Goal: Communication & Community: Connect with others

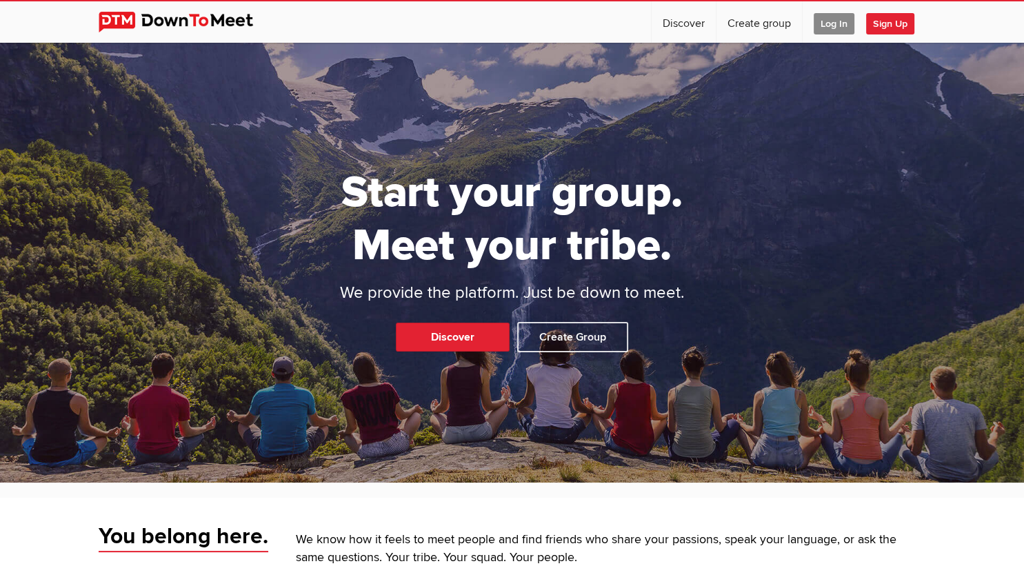
click at [820, 19] on span "Log In" at bounding box center [833, 23] width 41 height 21
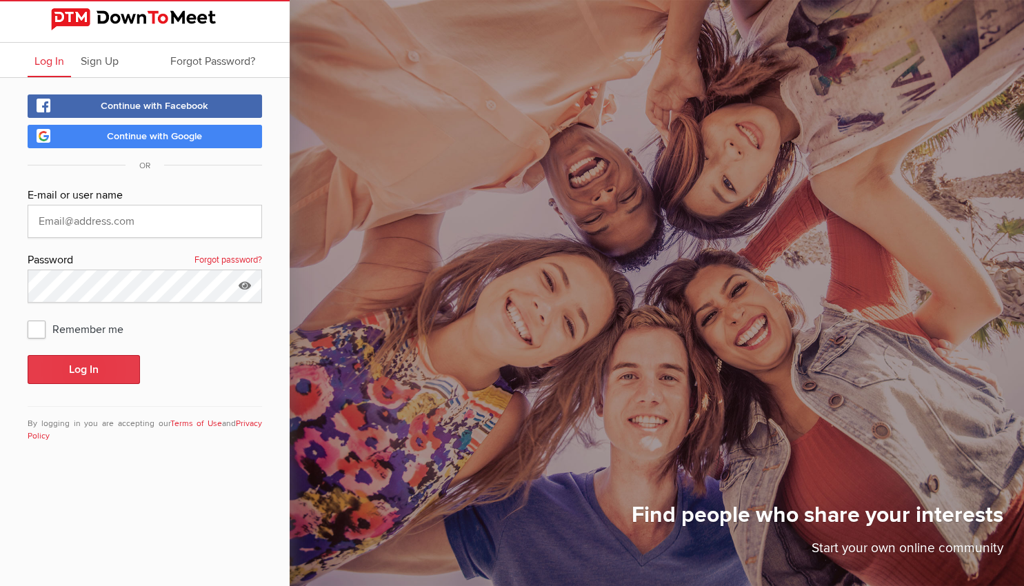
click at [104, 369] on button "Log In" at bounding box center [84, 369] width 112 height 29
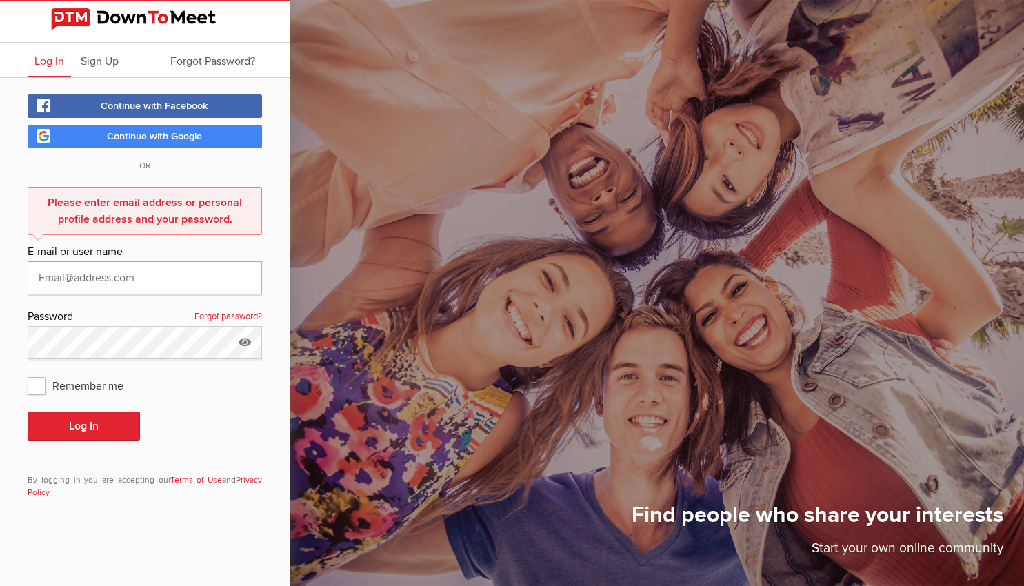
click at [139, 281] on input "text" at bounding box center [145, 277] width 234 height 33
click at [247, 340] on icon at bounding box center [244, 342] width 21 height 32
click at [112, 416] on button "Log In" at bounding box center [84, 426] width 112 height 29
click at [73, 277] on input "stewji&4@[DOMAIN_NAME]" at bounding box center [145, 277] width 234 height 33
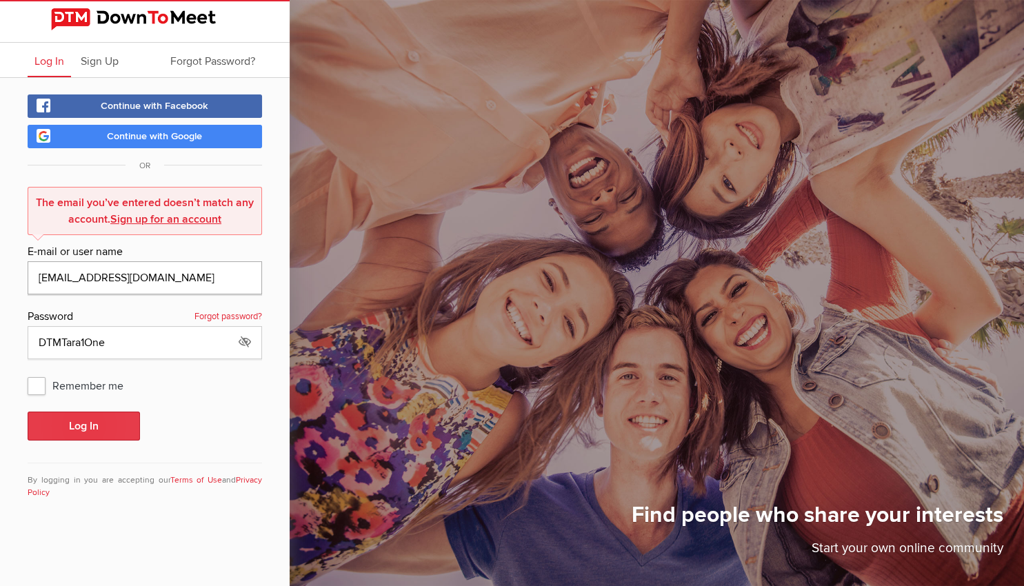
type input "[EMAIL_ADDRESS][DOMAIN_NAME]"
click at [105, 421] on button "Log In" at bounding box center [84, 426] width 112 height 29
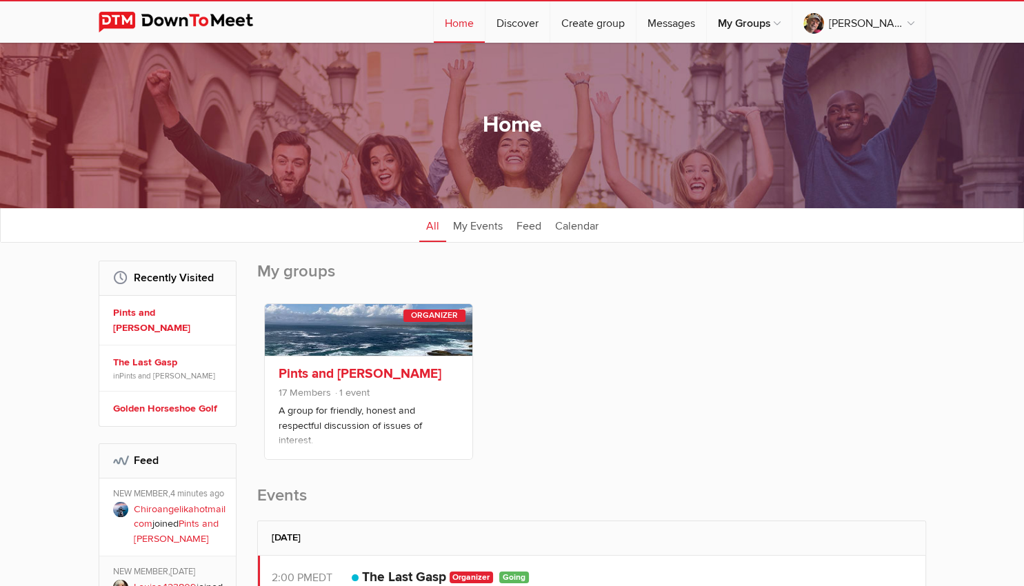
click at [373, 371] on link "Pints and [PERSON_NAME]" at bounding box center [359, 373] width 163 height 17
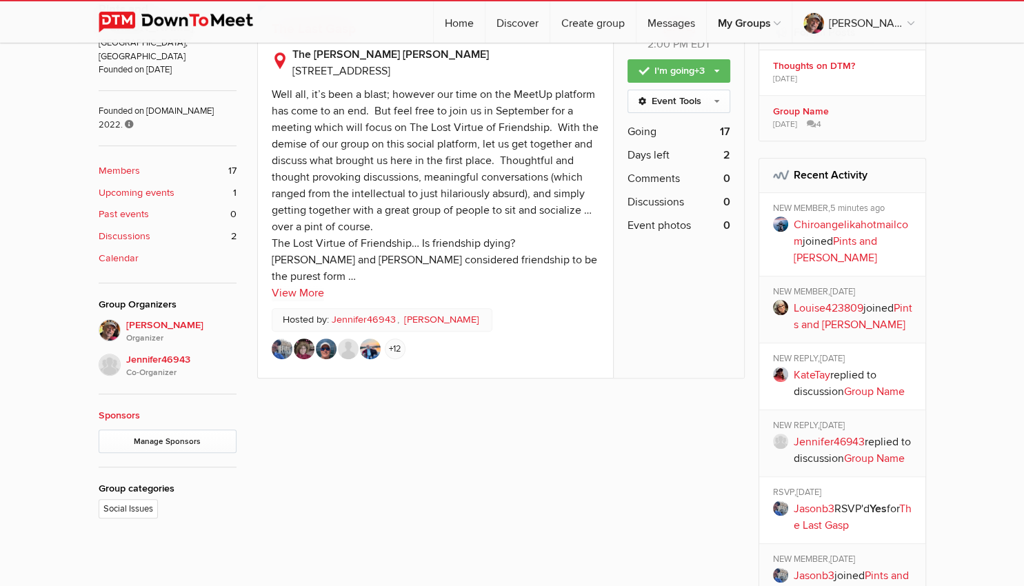
scroll to position [509, 0]
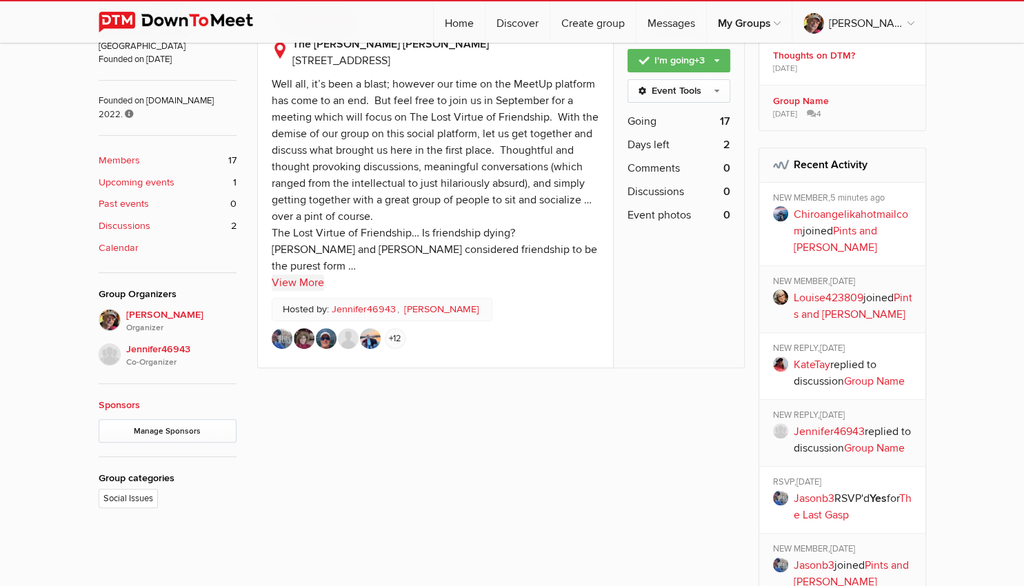
click at [294, 279] on link "View More" at bounding box center [298, 282] width 52 height 17
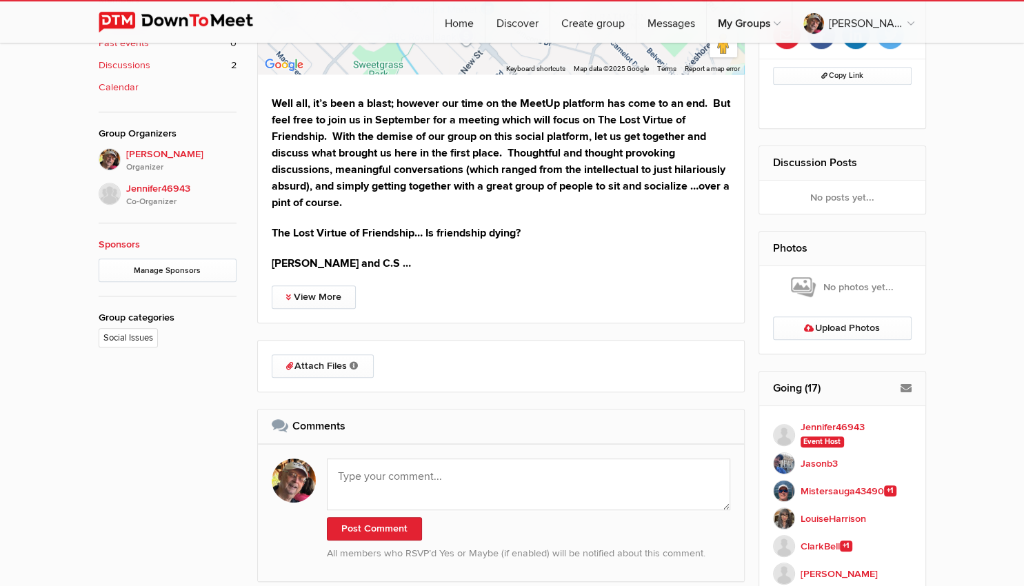
scroll to position [728, 0]
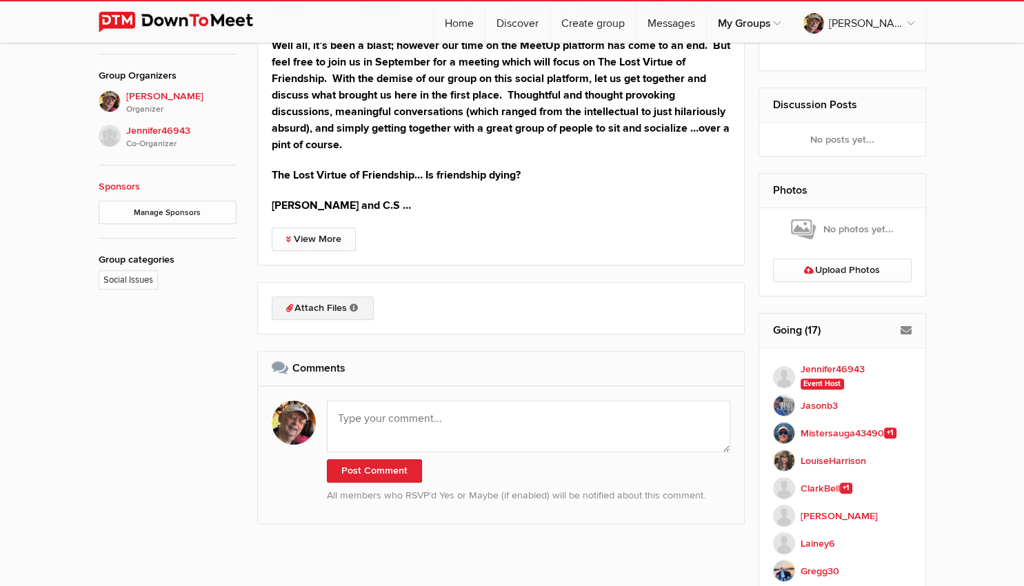
click at [305, 310] on link "Attach Files Organizers can attach event-related files either before or after t…" at bounding box center [323, 307] width 102 height 23
type input "C:\fakepath\Outline.docx"
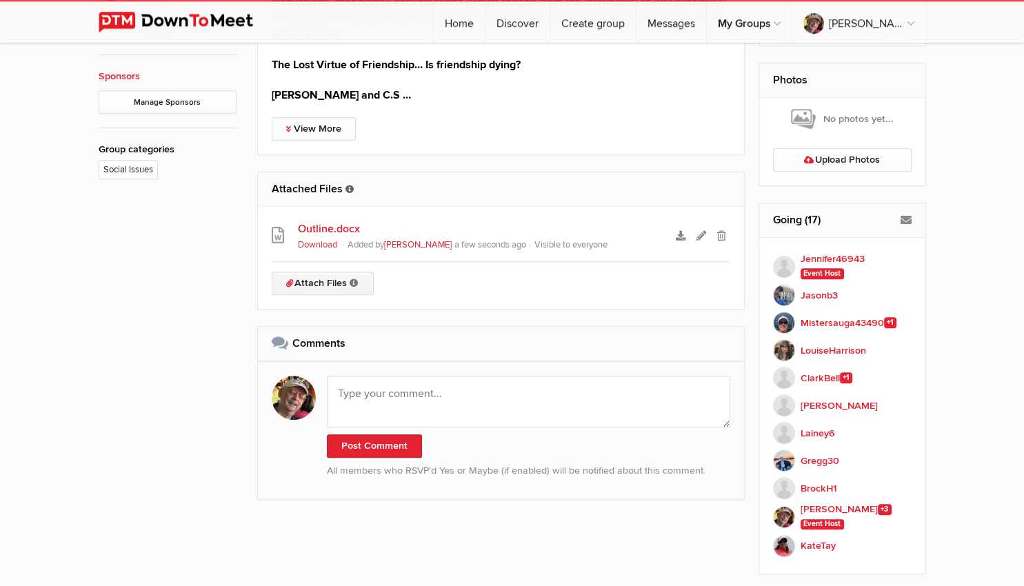
scroll to position [873, 0]
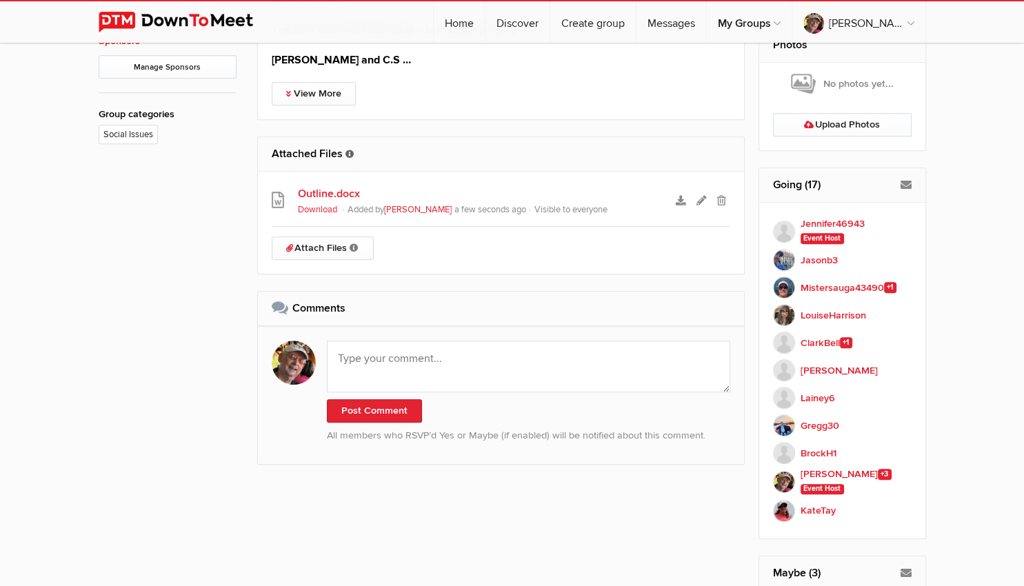
click at [327, 194] on link "Outline.docx" at bounding box center [481, 193] width 366 height 17
click at [258, 384] on div at bounding box center [292, 361] width 69 height 69
click at [699, 203] on icon at bounding box center [701, 201] width 10 height 10
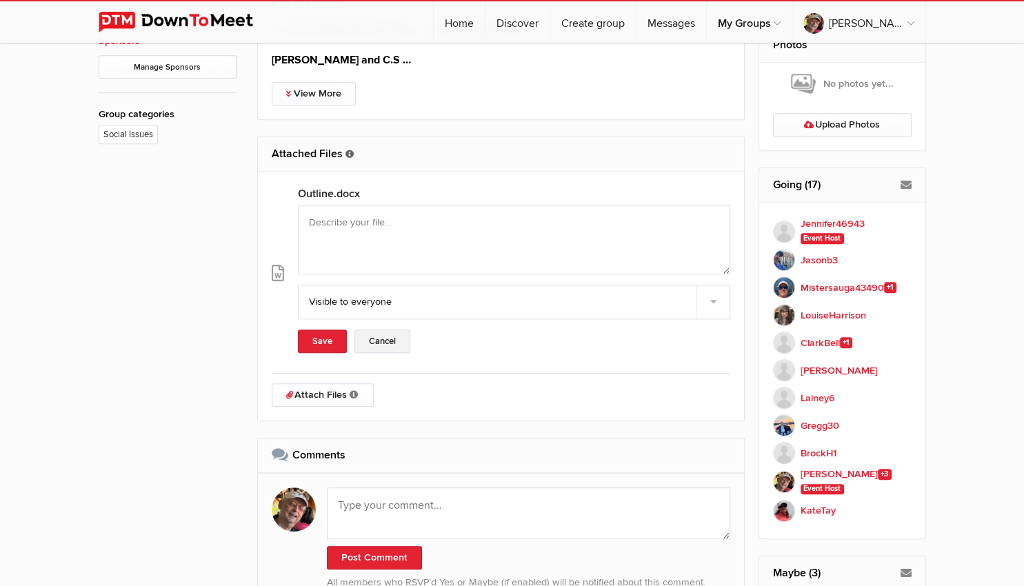
click at [361, 338] on button "Cancel" at bounding box center [382, 341] width 56 height 23
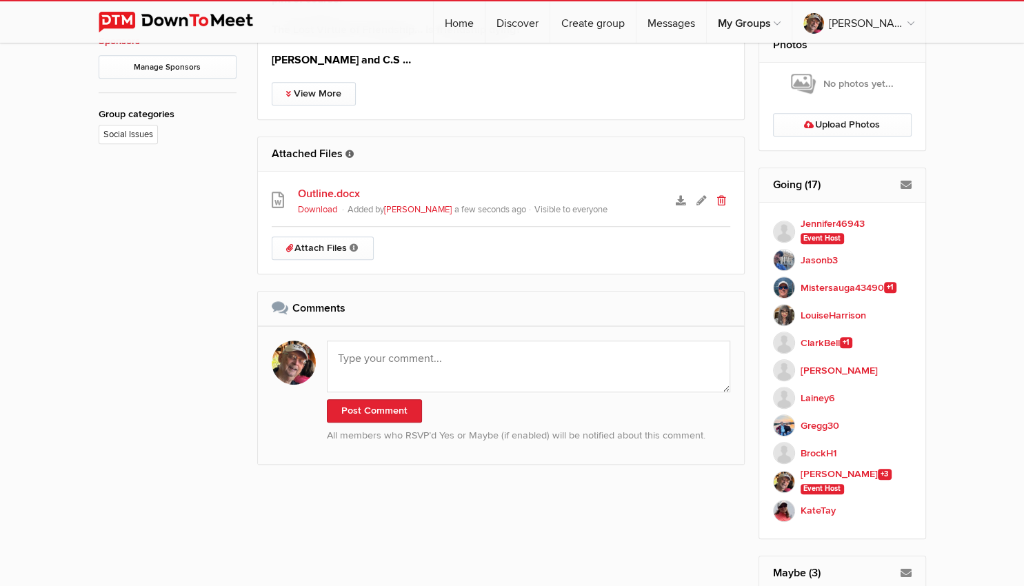
click at [720, 198] on icon at bounding box center [721, 201] width 9 height 10
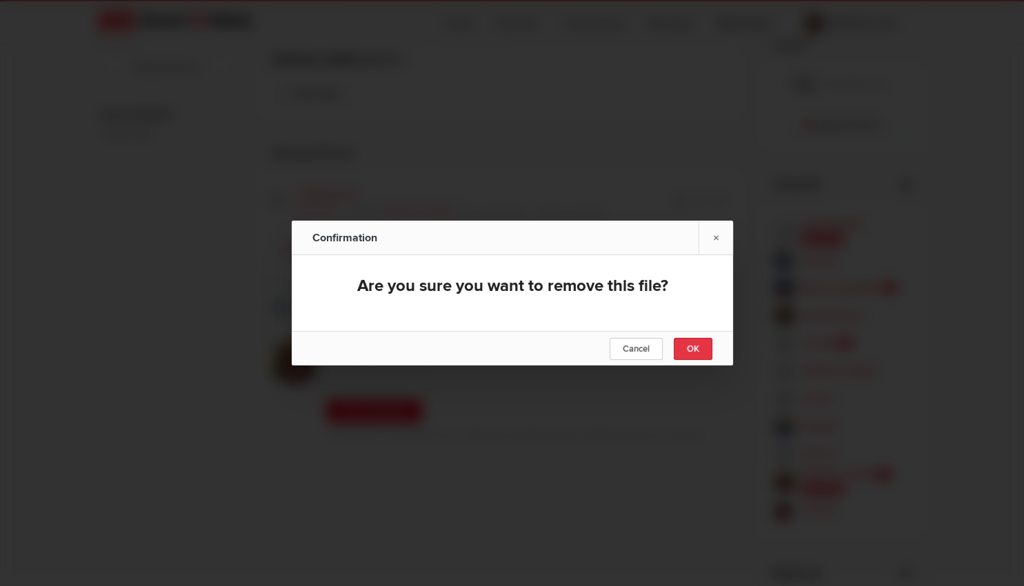
click at [697, 349] on span "OK" at bounding box center [693, 348] width 12 height 11
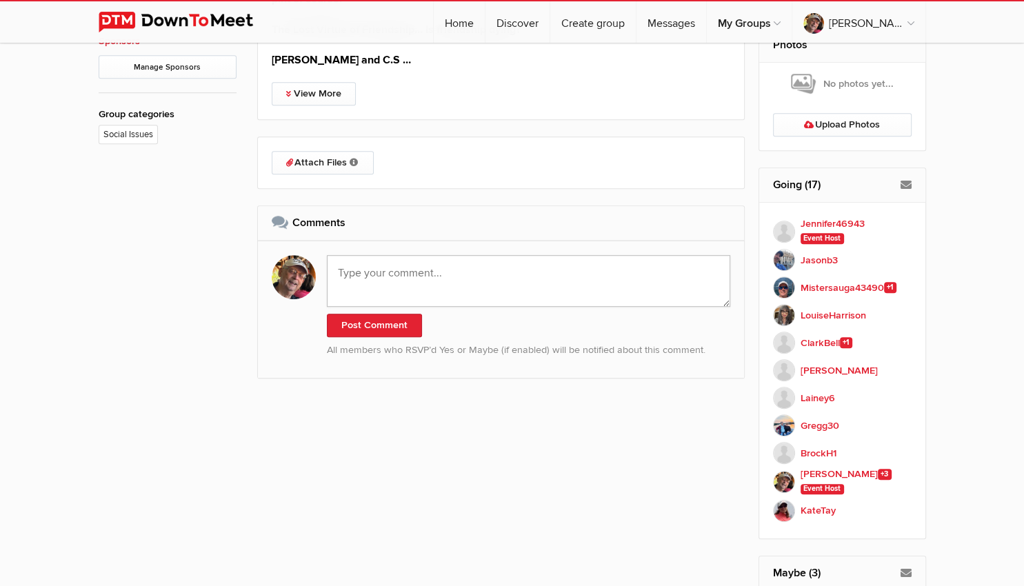
click at [369, 272] on textarea at bounding box center [529, 281] width 404 height 52
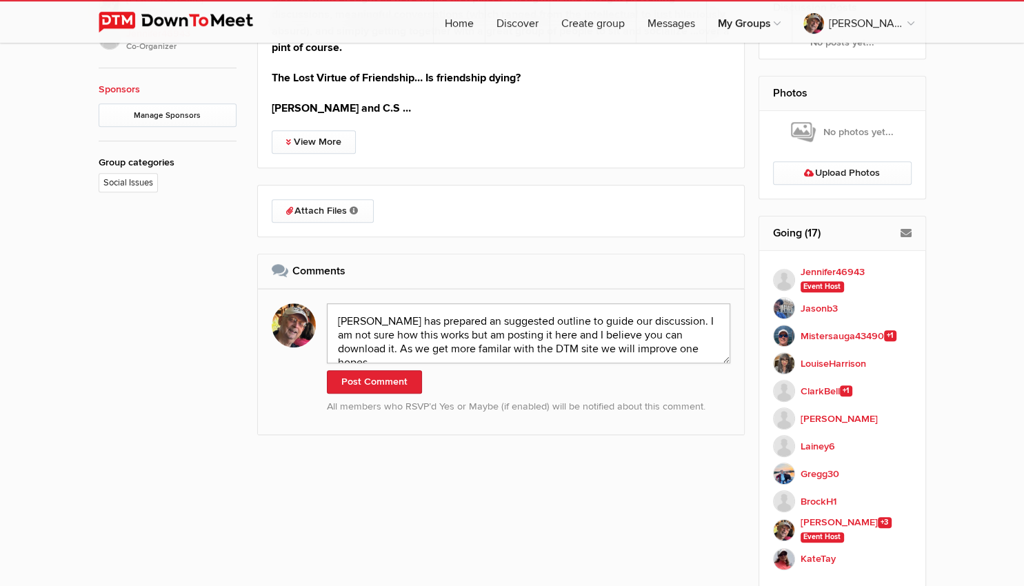
scroll to position [800, 0]
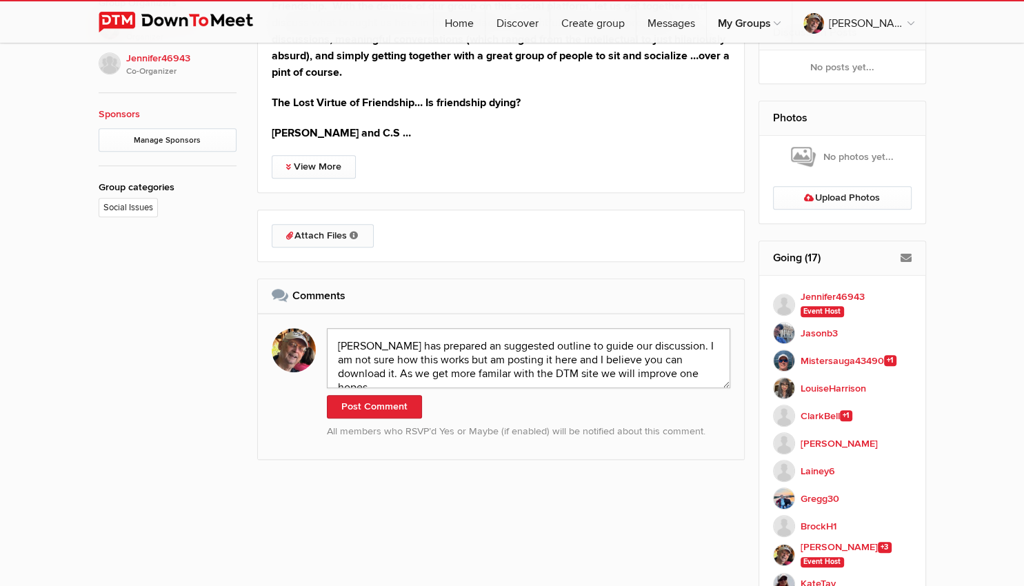
type textarea "[PERSON_NAME] has prepared an suggested outline to guide our discussion. I am n…"
click at [302, 232] on link "Attach Files Organizers can attach event-related files either before or after t…" at bounding box center [323, 235] width 102 height 23
type input "C:\fakepath\Outline.docx"
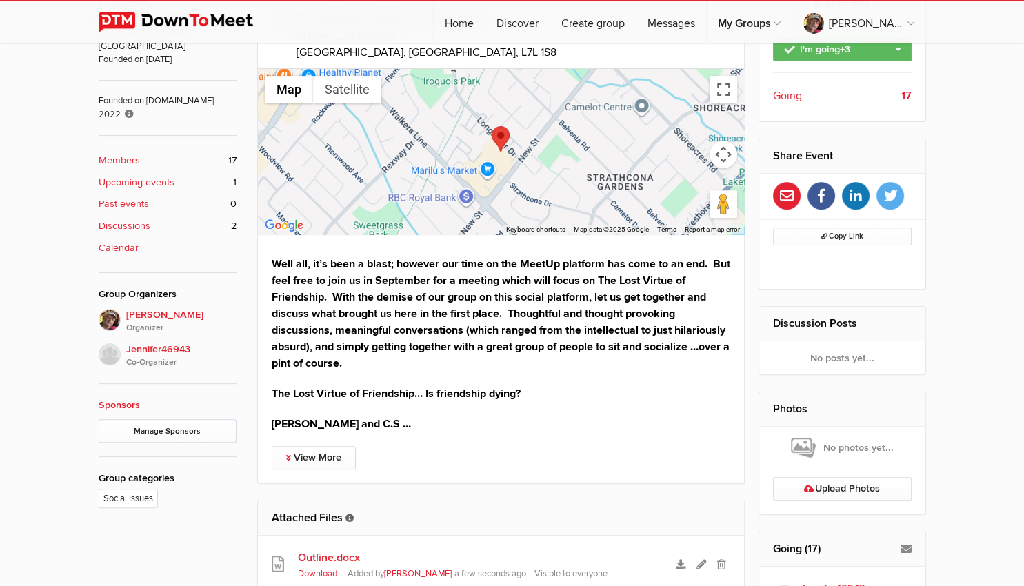
scroll to position [873, 0]
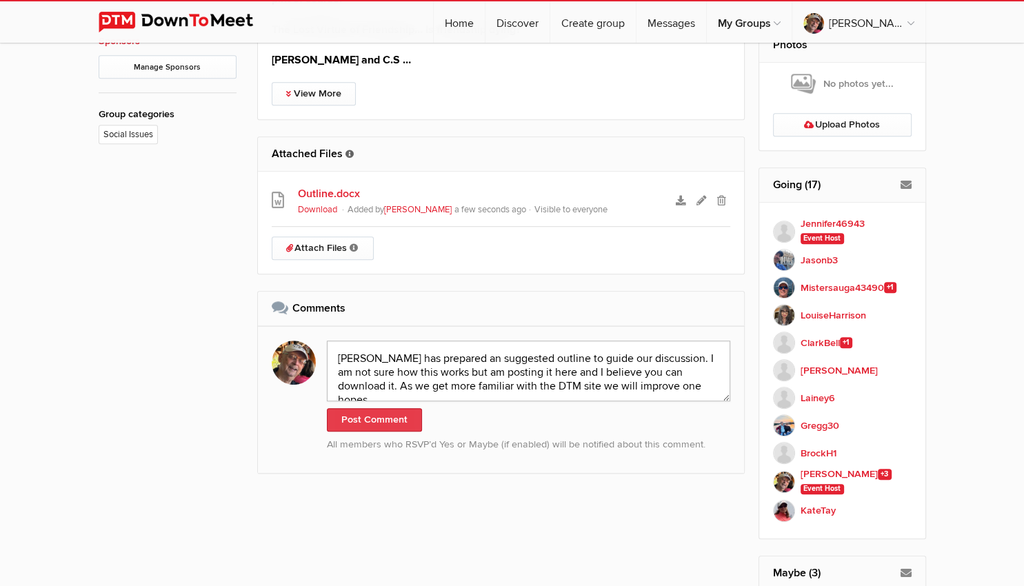
type textarea "[PERSON_NAME] has prepared an suggested outline to guide our discussion. I am n…"
click at [392, 418] on button "Post Comment" at bounding box center [374, 419] width 95 height 23
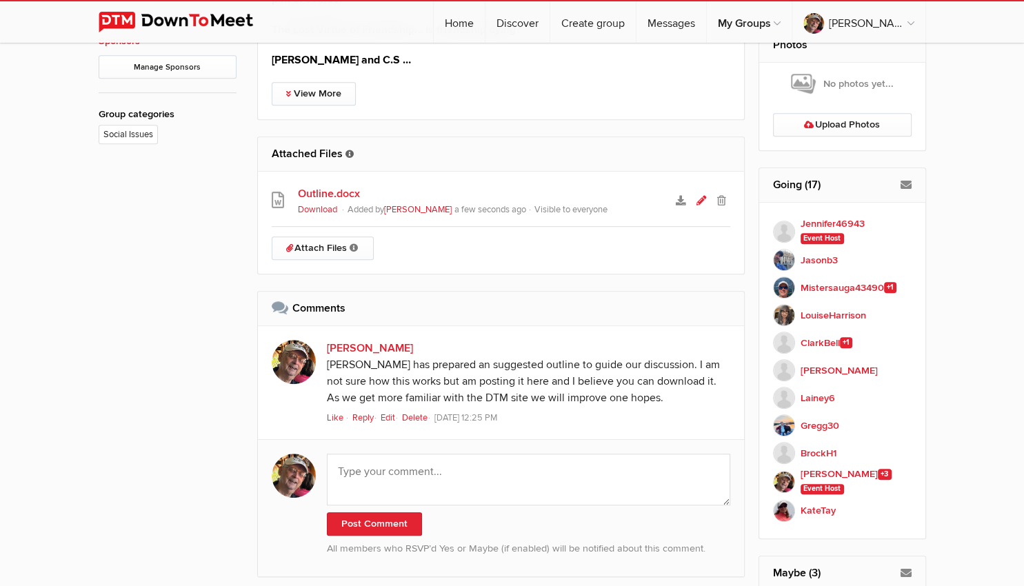
click at [698, 201] on icon at bounding box center [701, 201] width 10 height 10
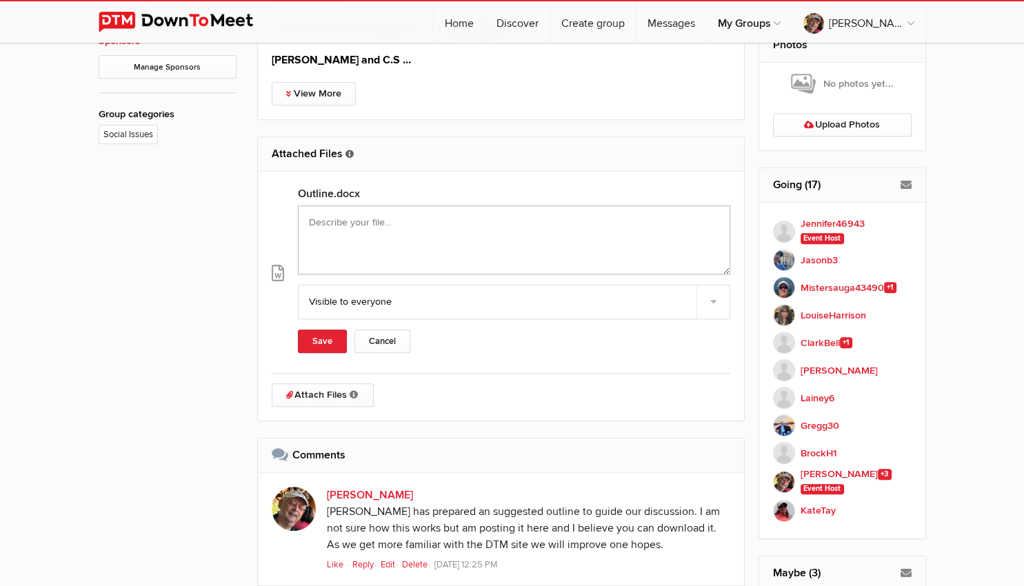
click at [349, 221] on textarea at bounding box center [514, 239] width 433 height 69
type textarea "Handout to guide discussion"
click at [131, 298] on div "About the Group Update [PERSON_NAME] and [PERSON_NAME] [GEOGRAPHIC_DATA], [GEOG…" at bounding box center [168, 106] width 138 height 1266
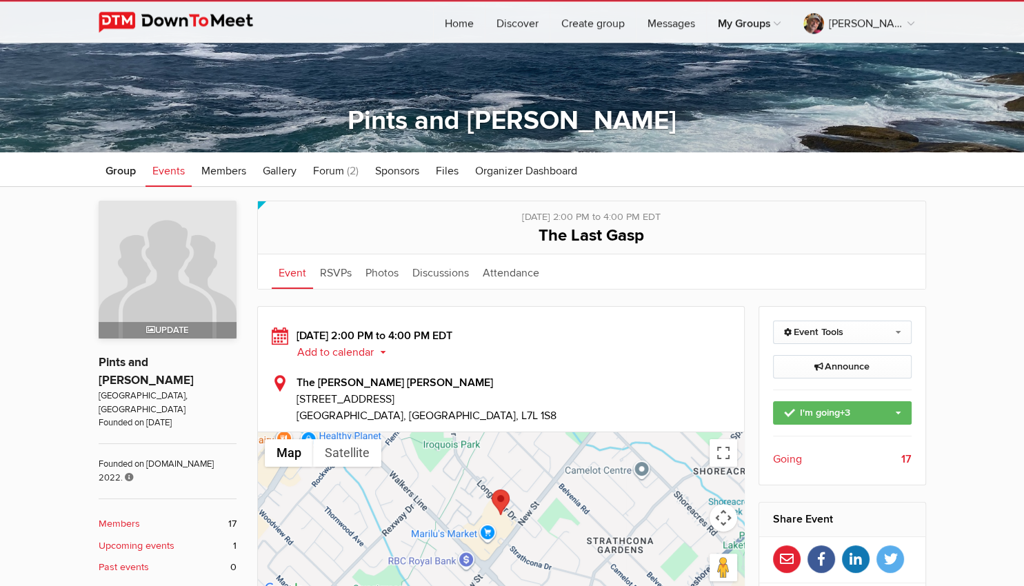
scroll to position [145, 0]
click at [337, 270] on link "RSVPs" at bounding box center [335, 272] width 45 height 34
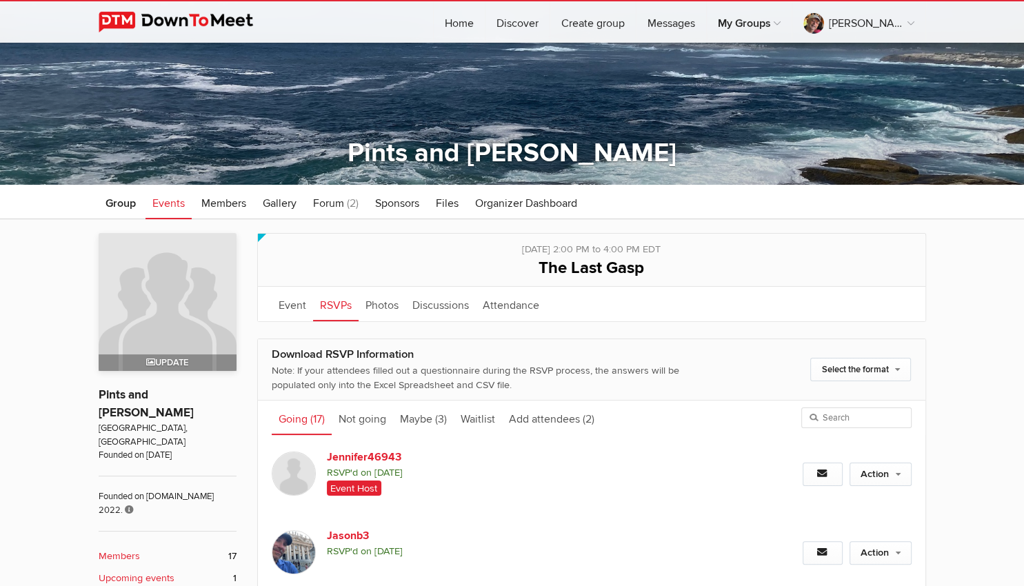
scroll to position [68, 0]
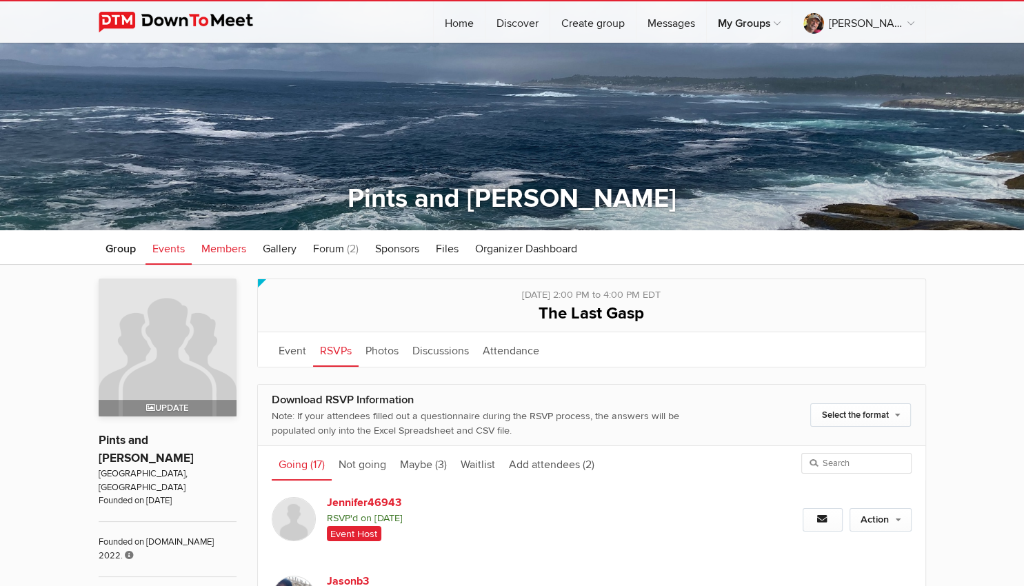
click at [230, 249] on span "Members" at bounding box center [223, 249] width 45 height 14
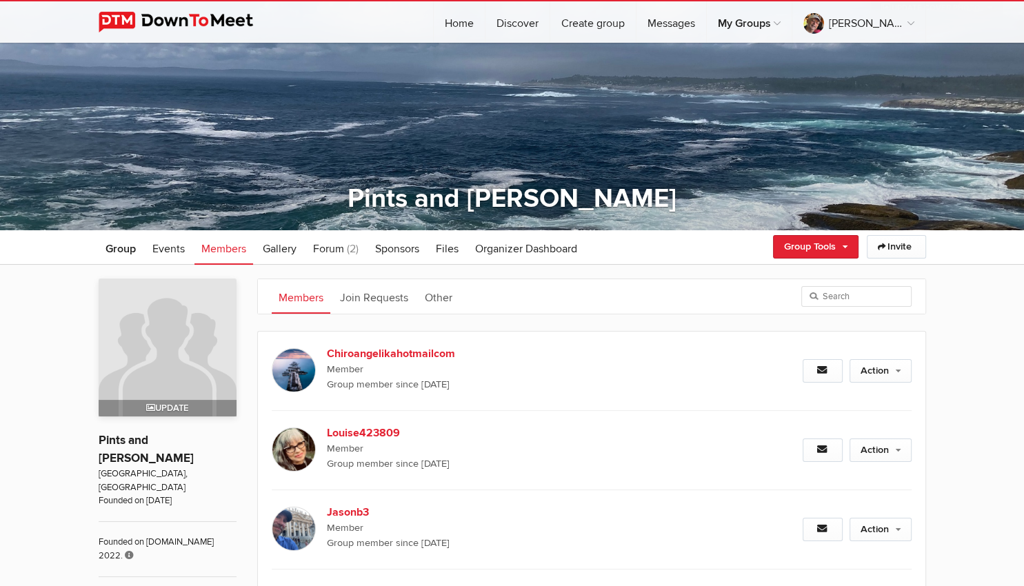
drag, startPoint x: 267, startPoint y: 250, endPoint x: 255, endPoint y: 255, distance: 13.0
click at [267, 249] on span "Gallery" at bounding box center [280, 249] width 34 height 14
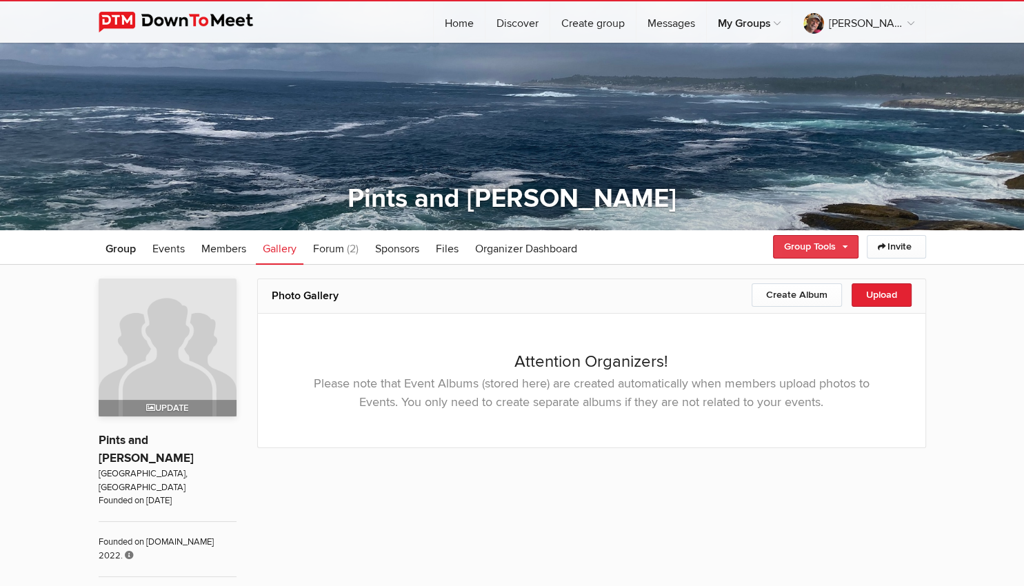
click at [789, 250] on link "Group Tools" at bounding box center [815, 246] width 85 height 23
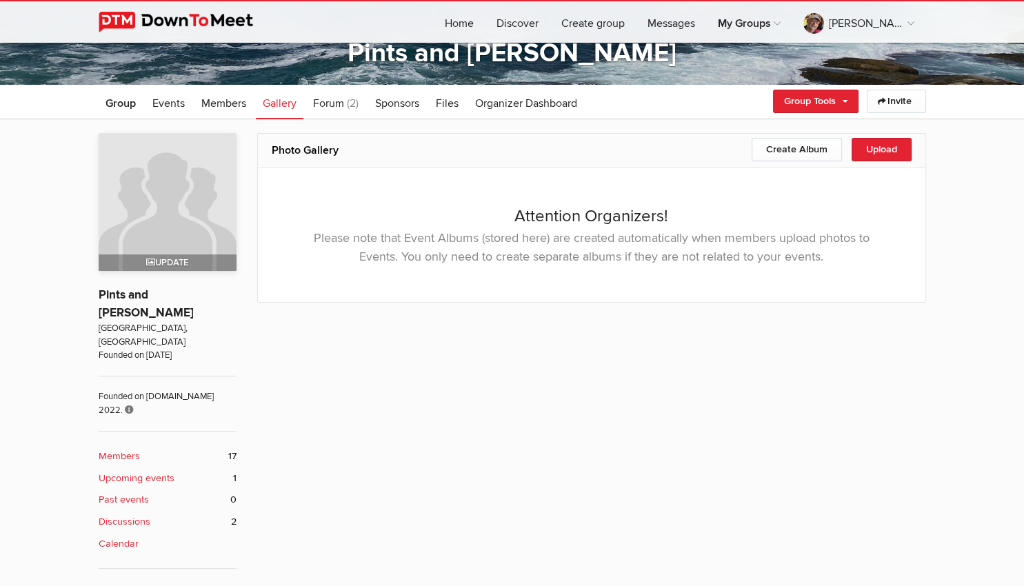
scroll to position [68, 0]
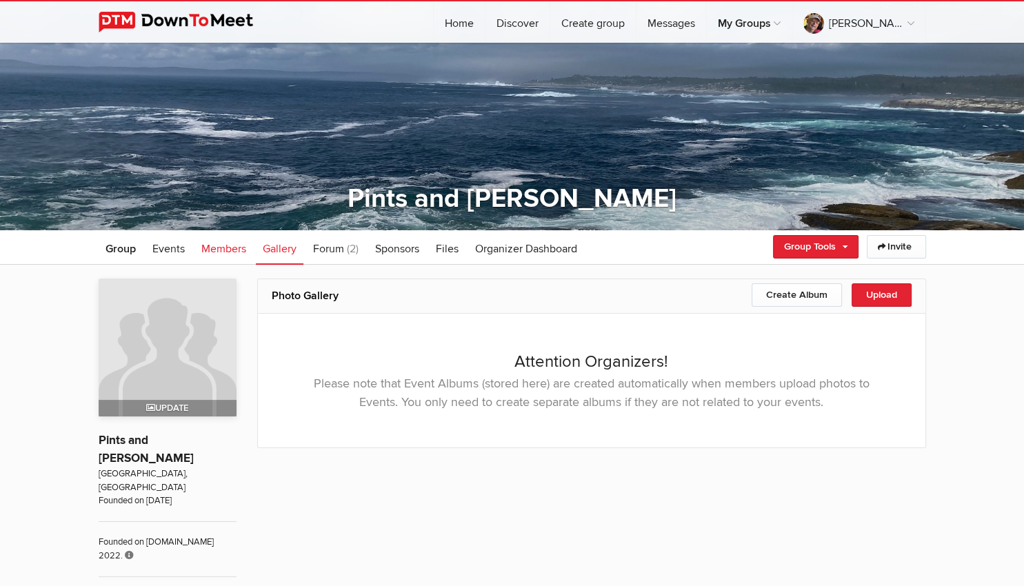
click at [210, 253] on span "Members" at bounding box center [223, 249] width 45 height 14
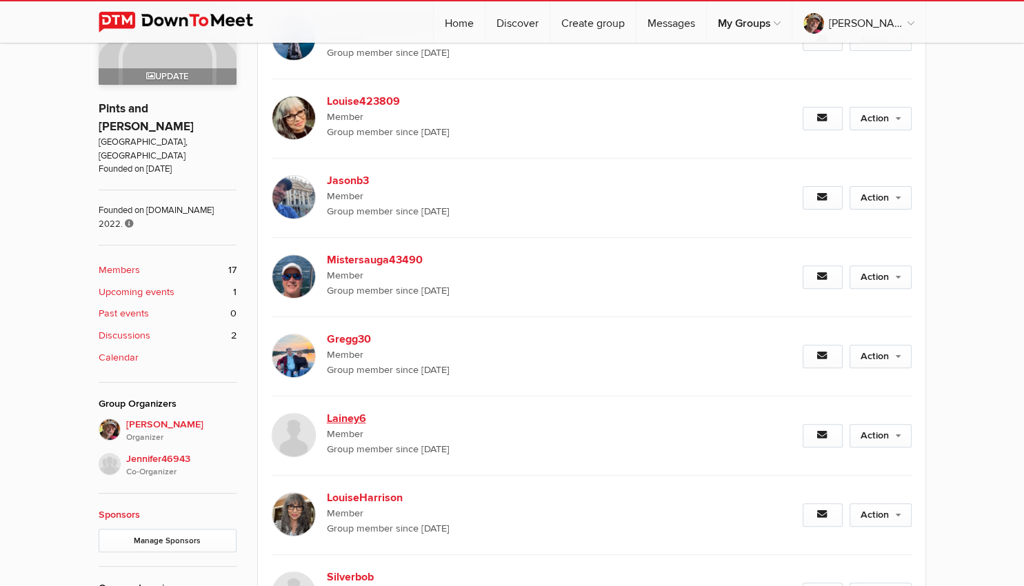
scroll to position [109, 0]
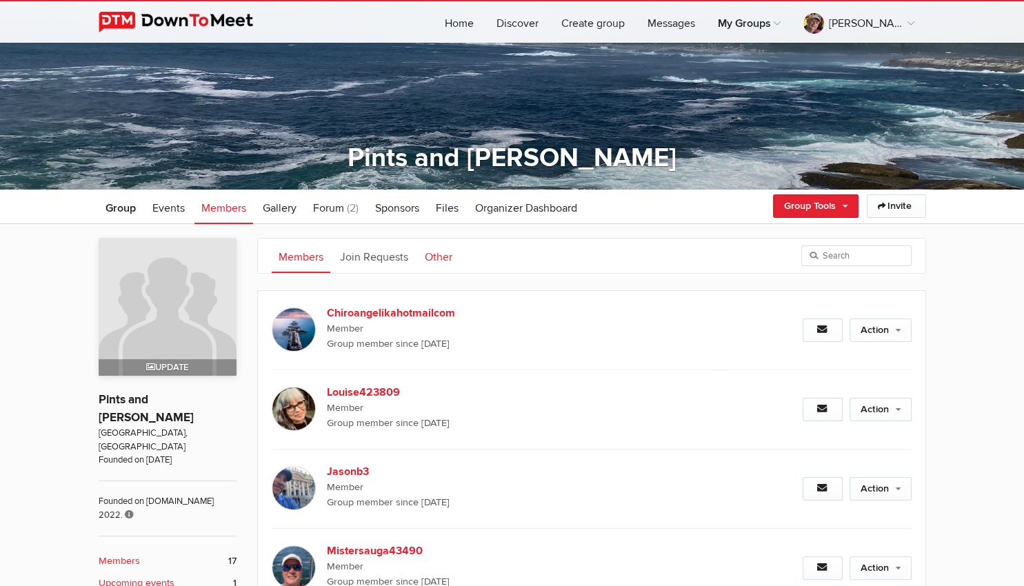
click at [434, 260] on link "Other" at bounding box center [438, 256] width 41 height 34
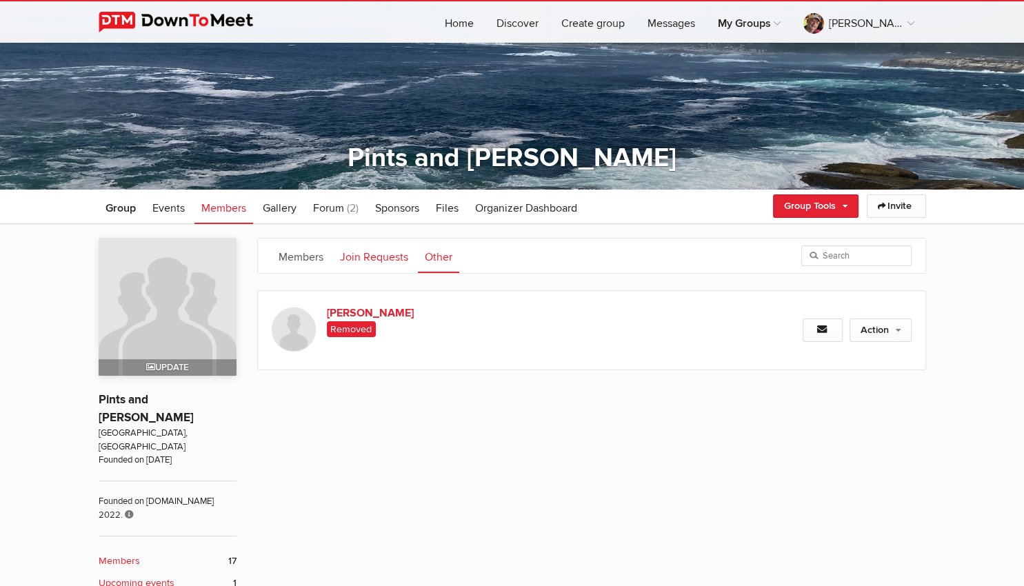
click at [389, 261] on link "Join Requests" at bounding box center [374, 256] width 82 height 34
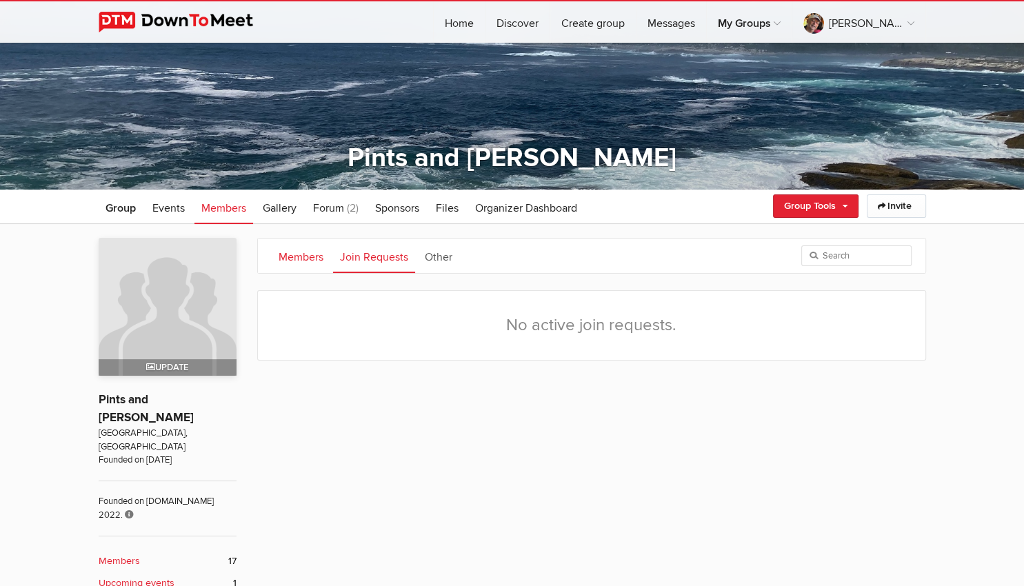
click at [317, 261] on link "Members" at bounding box center [301, 256] width 59 height 34
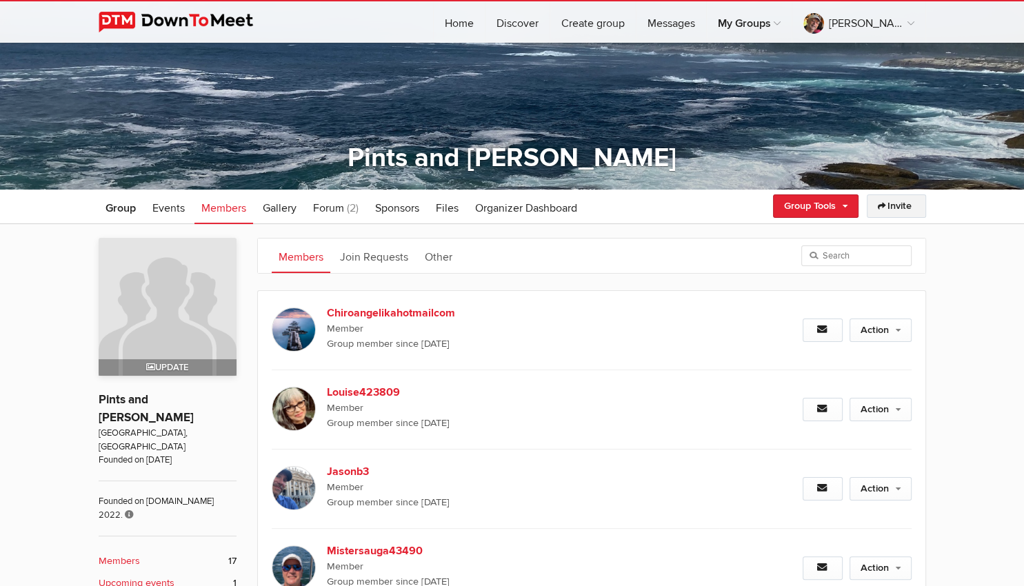
click at [895, 205] on link "Invite" at bounding box center [896, 205] width 59 height 23
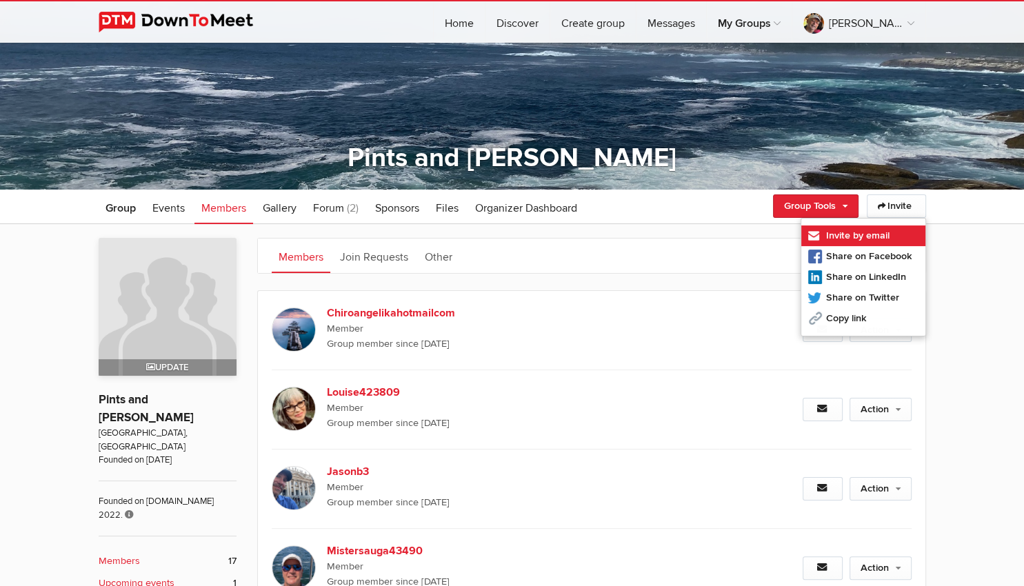
click at [829, 237] on link "Invite by email" at bounding box center [863, 235] width 124 height 21
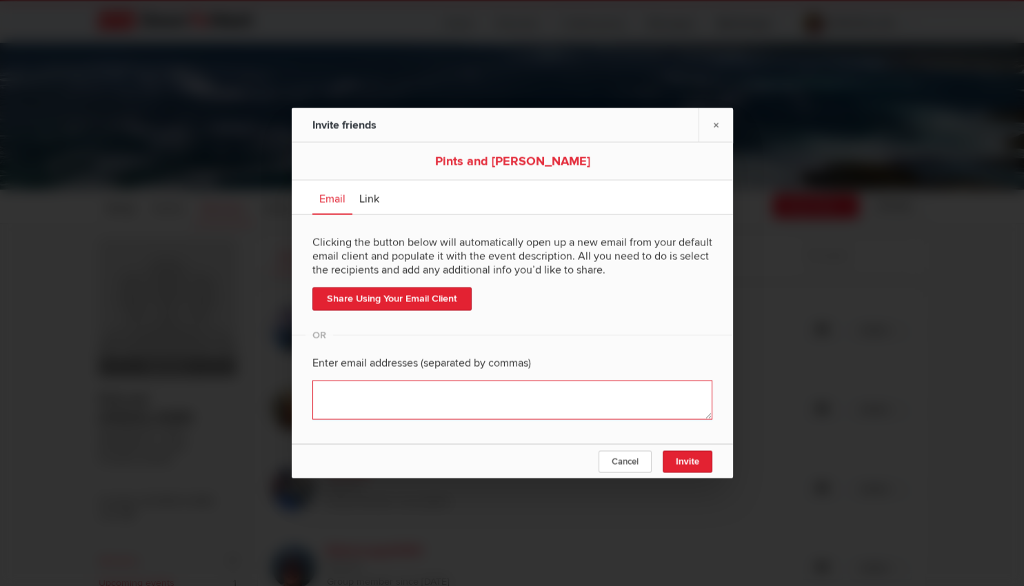
click at [389, 390] on textarea at bounding box center [512, 400] width 400 height 39
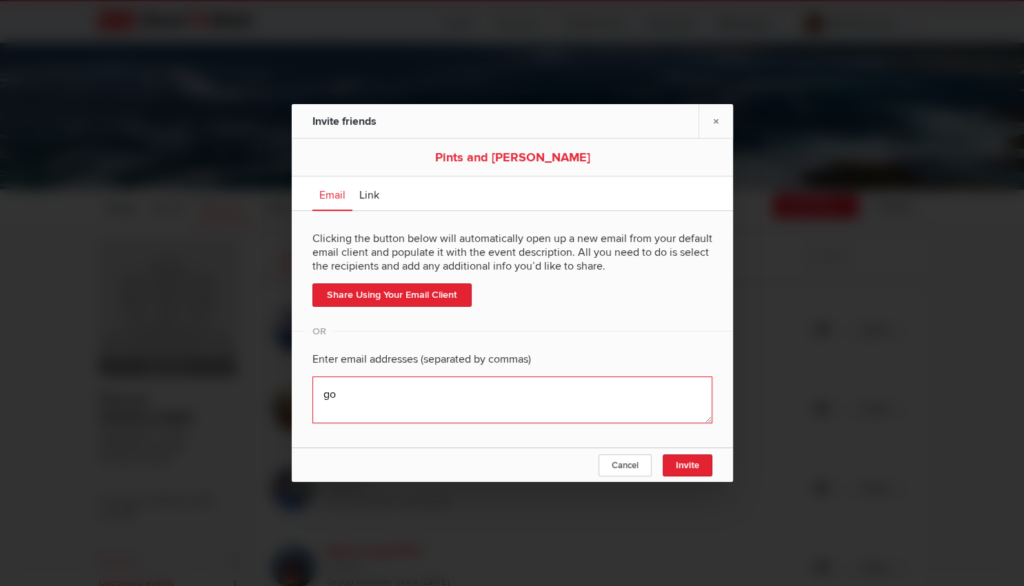
type textarea "g"
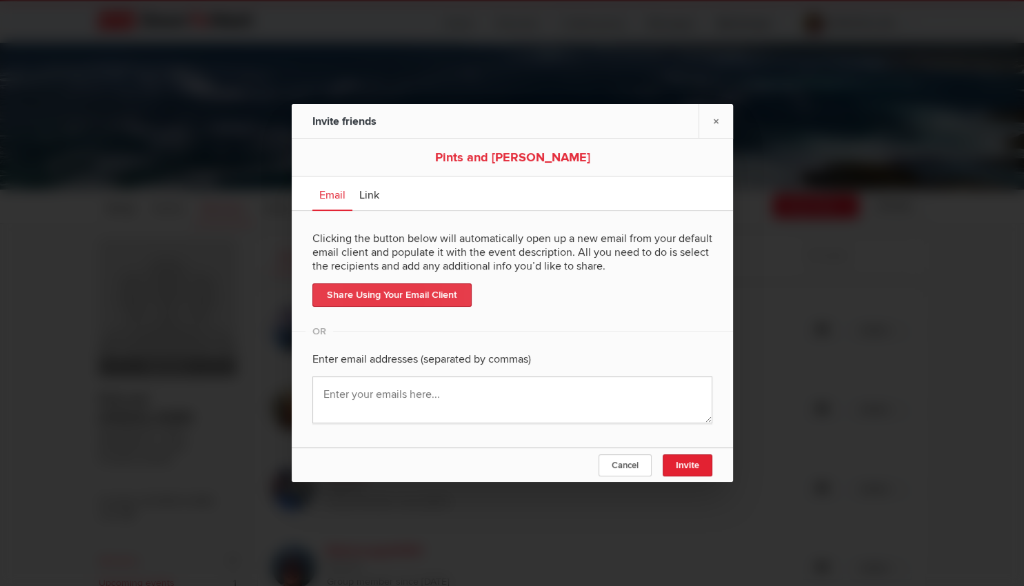
click at [385, 295] on link "Share Using Your Email Client" at bounding box center [391, 294] width 159 height 23
click at [829, 433] on div at bounding box center [512, 293] width 1024 height 586
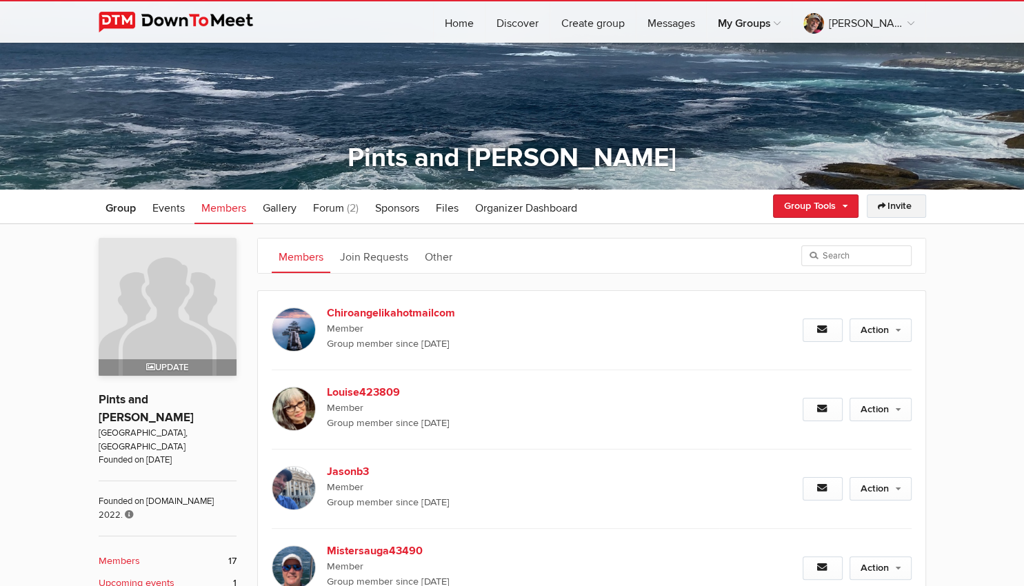
click at [891, 210] on link "Invite" at bounding box center [896, 205] width 59 height 23
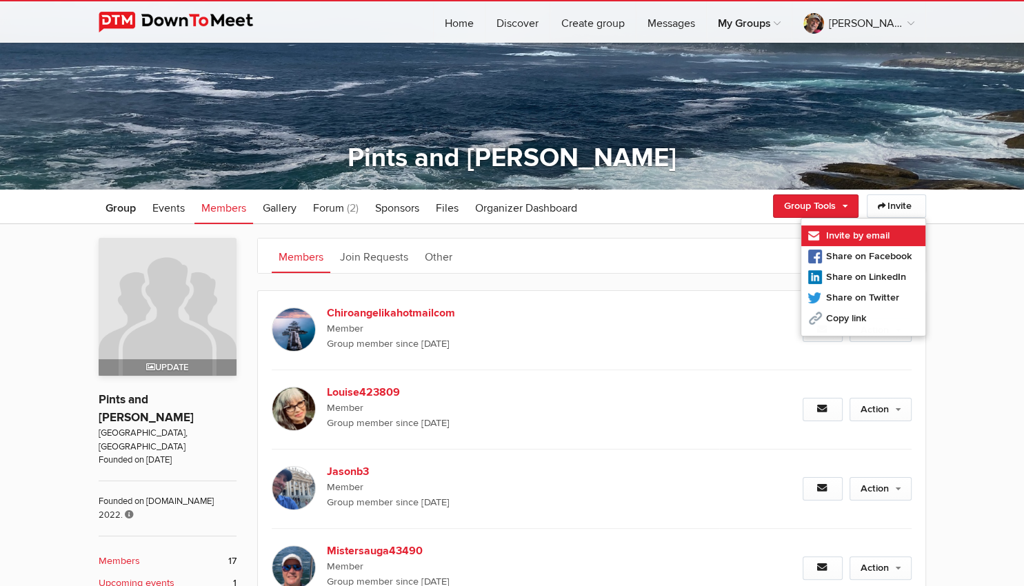
click at [834, 234] on link "Invite by email" at bounding box center [863, 235] width 124 height 21
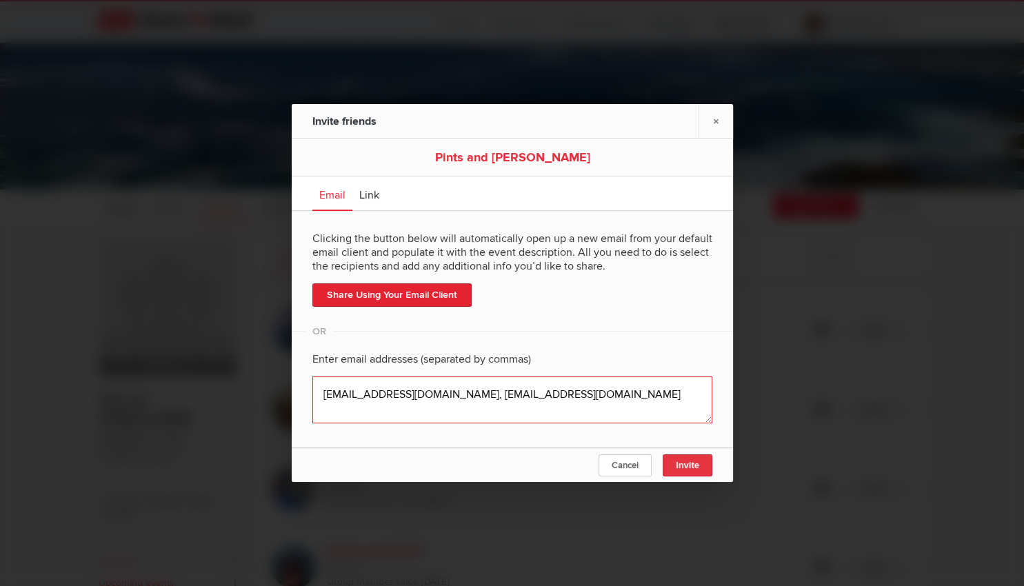
type textarea "[EMAIL_ADDRESS][DOMAIN_NAME], [EMAIL_ADDRESS][DOMAIN_NAME]"
click at [678, 458] on button "Invite" at bounding box center [687, 465] width 50 height 22
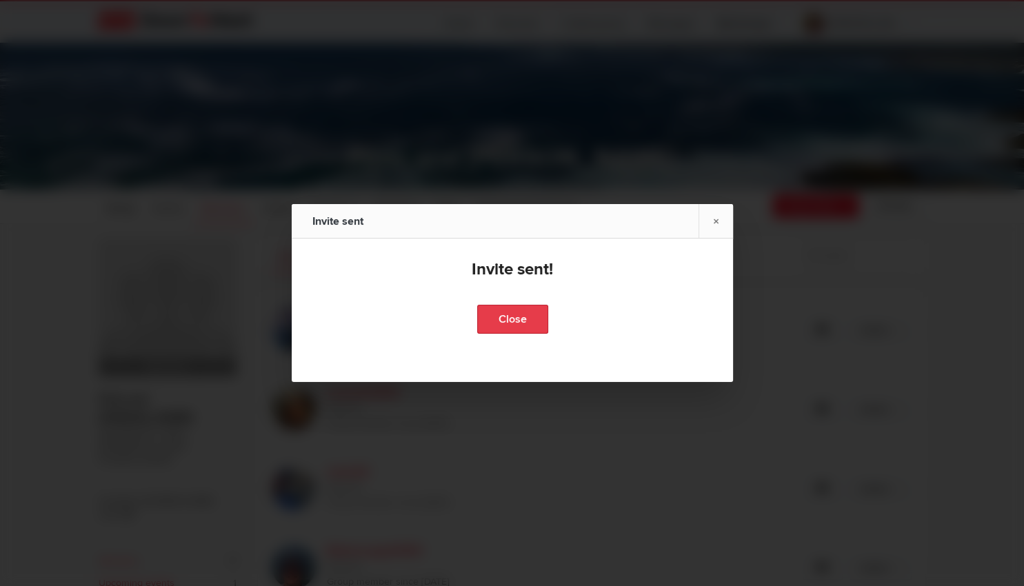
click at [492, 329] on link "Close" at bounding box center [511, 319] width 71 height 29
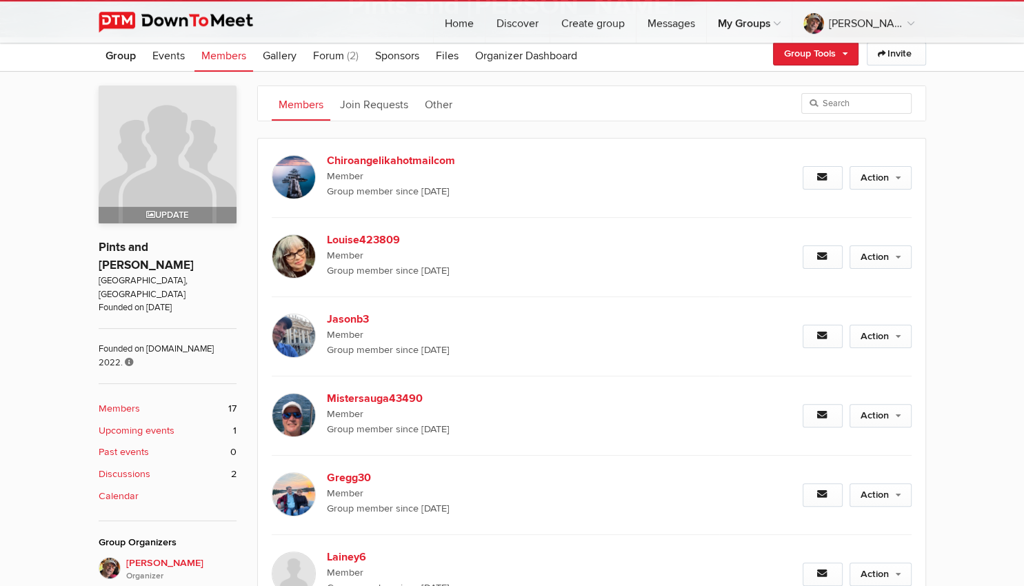
scroll to position [182, 0]
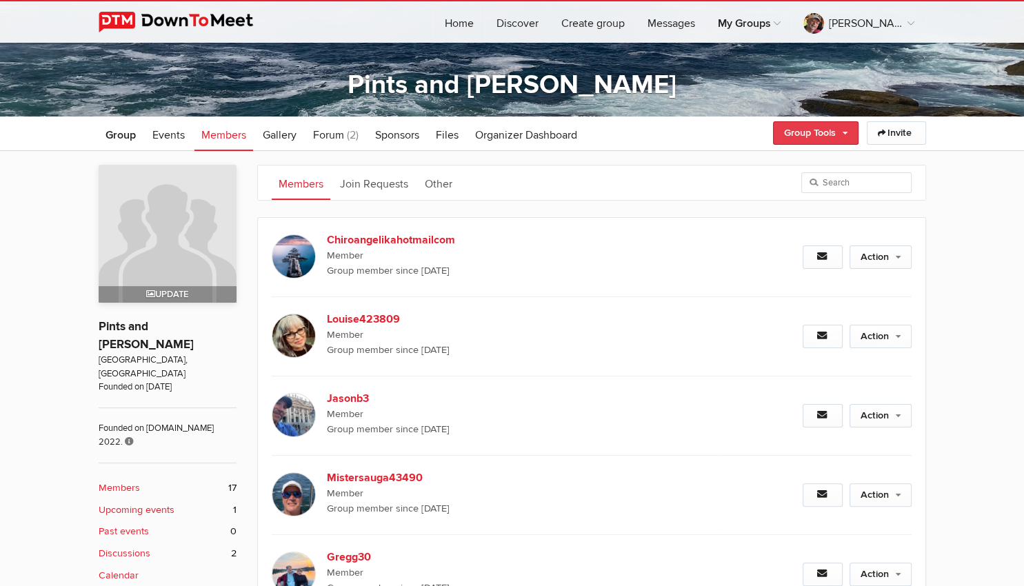
click at [820, 134] on link "Group Tools" at bounding box center [815, 132] width 85 height 23
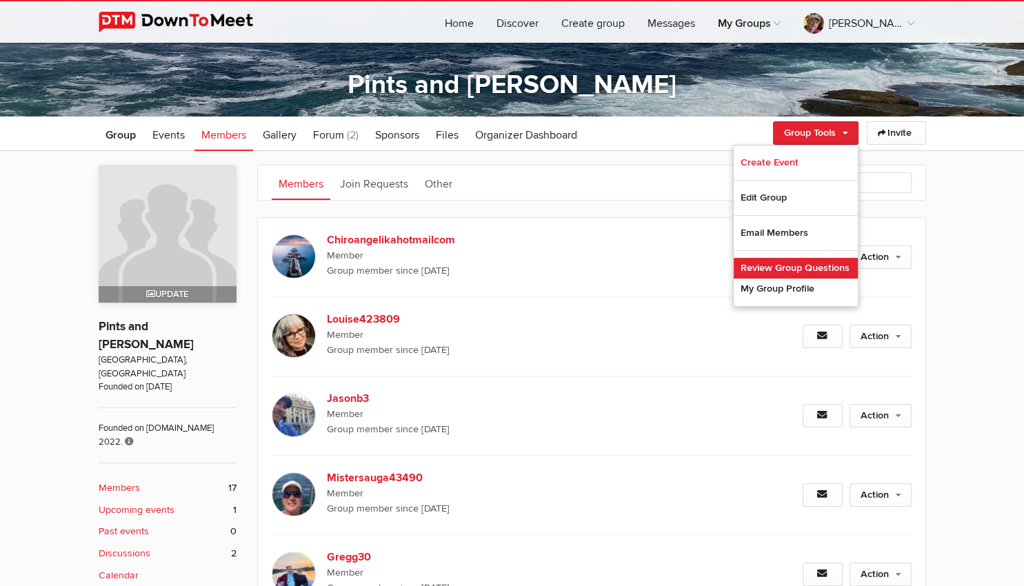
click at [840, 263] on link "Review Group Questions" at bounding box center [795, 268] width 124 height 21
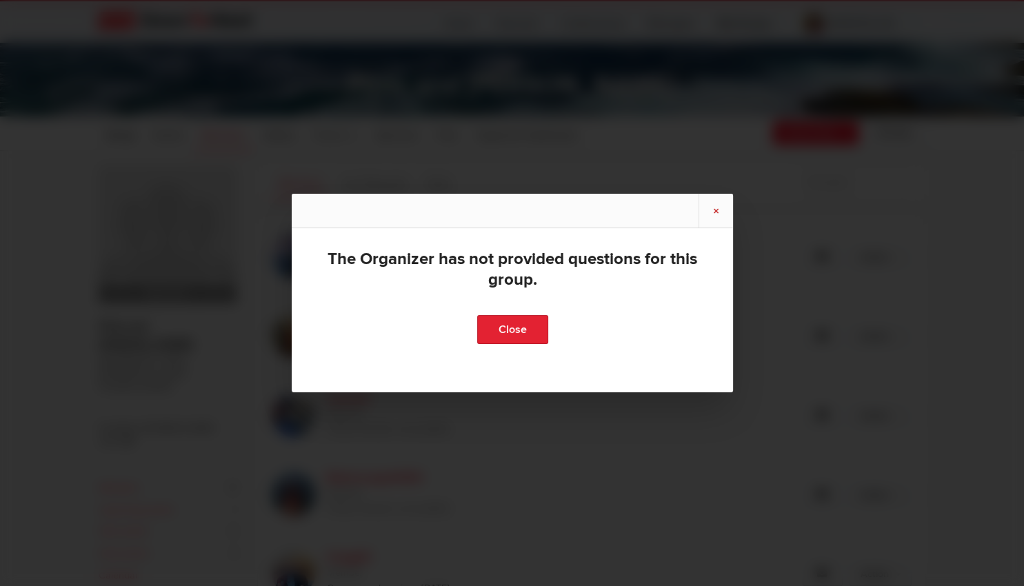
click at [716, 213] on link "×" at bounding box center [715, 211] width 34 height 34
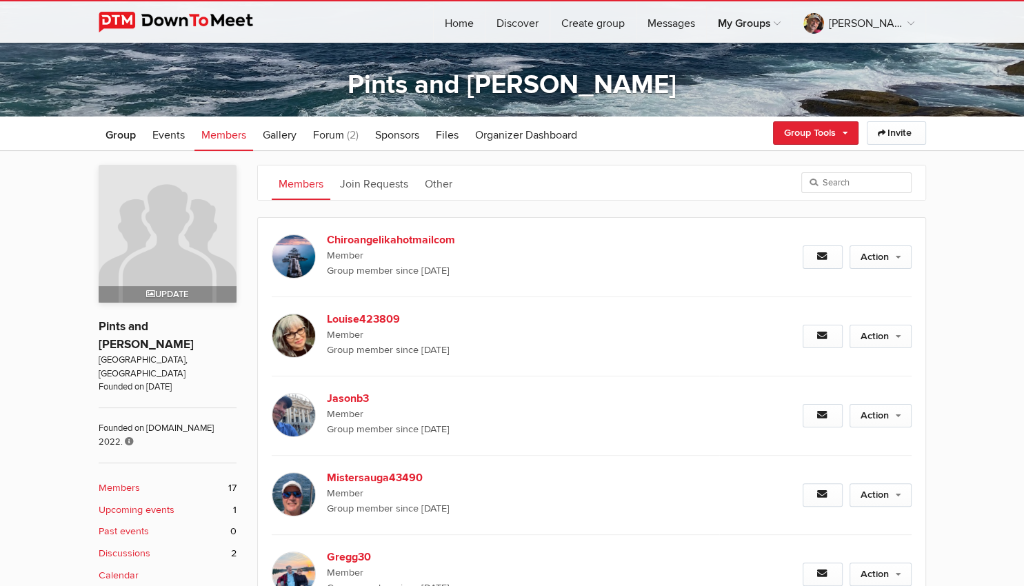
click at [199, 134] on link "Members" at bounding box center [223, 133] width 59 height 34
click at [218, 136] on span "Members" at bounding box center [223, 135] width 45 height 14
